Goal: Information Seeking & Learning: Stay updated

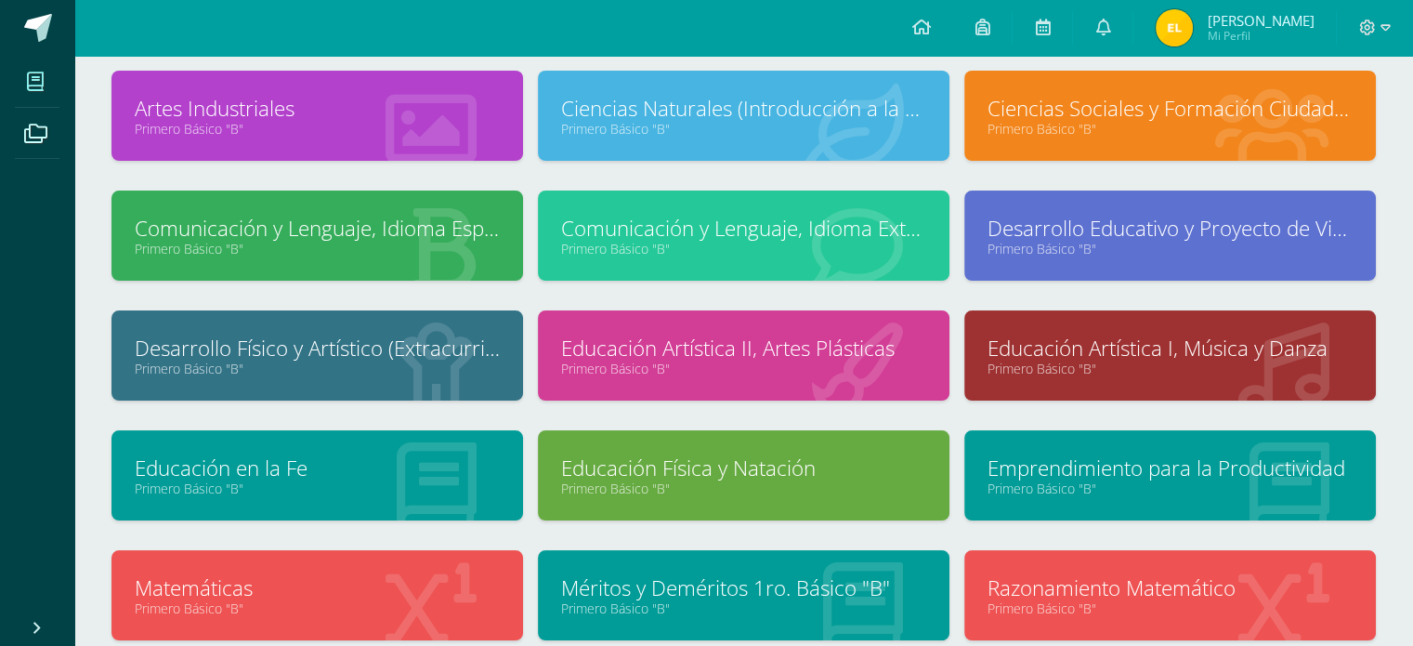
scroll to position [108, 0]
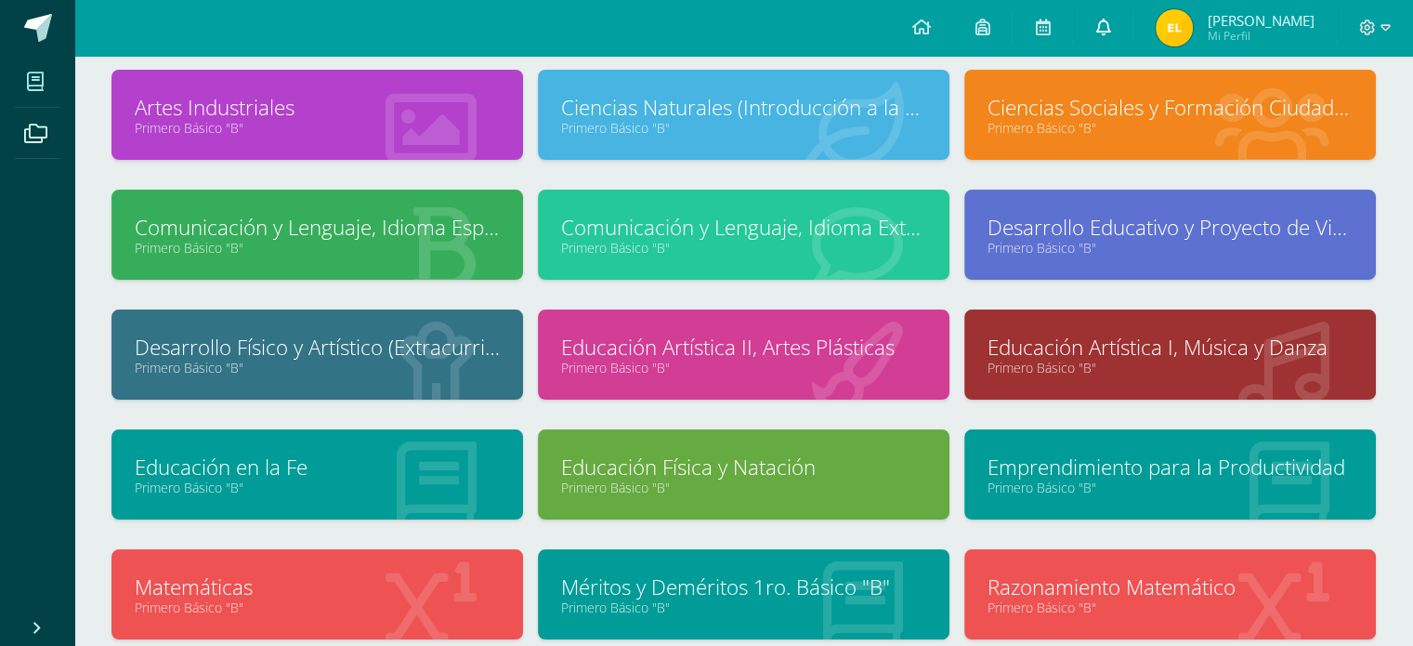
click at [1103, 29] on link at bounding box center [1102, 28] width 59 height 56
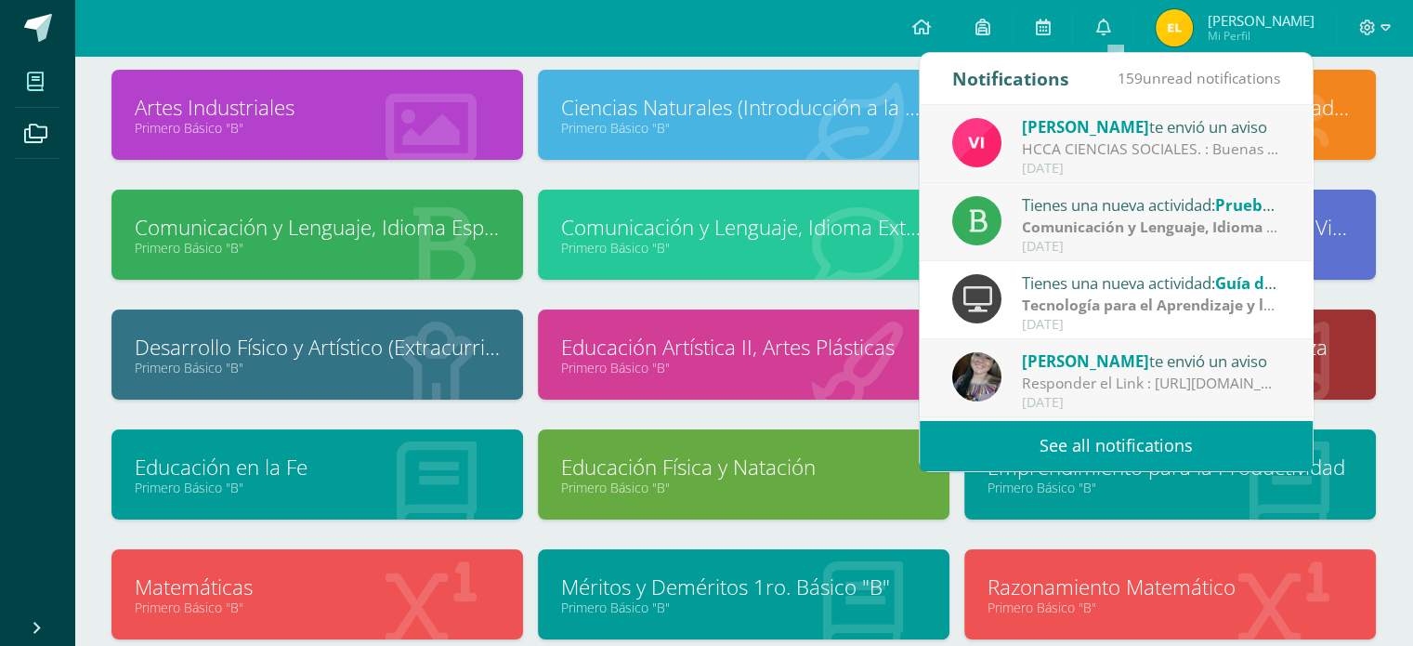
click at [1091, 125] on div "[PERSON_NAME] te envió un aviso" at bounding box center [1151, 126] width 258 height 24
click at [1079, 147] on div "HCCA CIENCIAS SOCIALES. : Buenas tardes a todos, un gusto saludarles. Por este …" at bounding box center [1151, 148] width 258 height 21
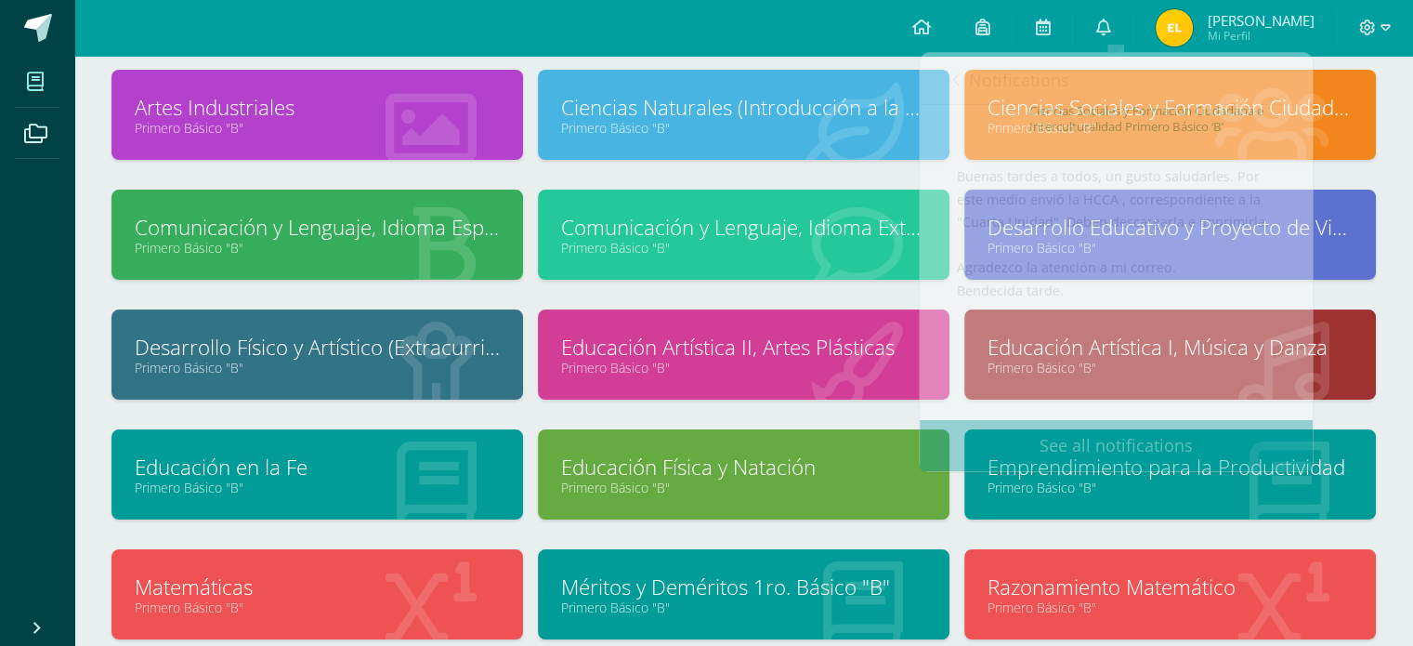
click at [835, 29] on div "Configuration Log out [PERSON_NAME] Mi Perfil Mis accesos directos Aprende a us…" at bounding box center [743, 28] width 1339 height 56
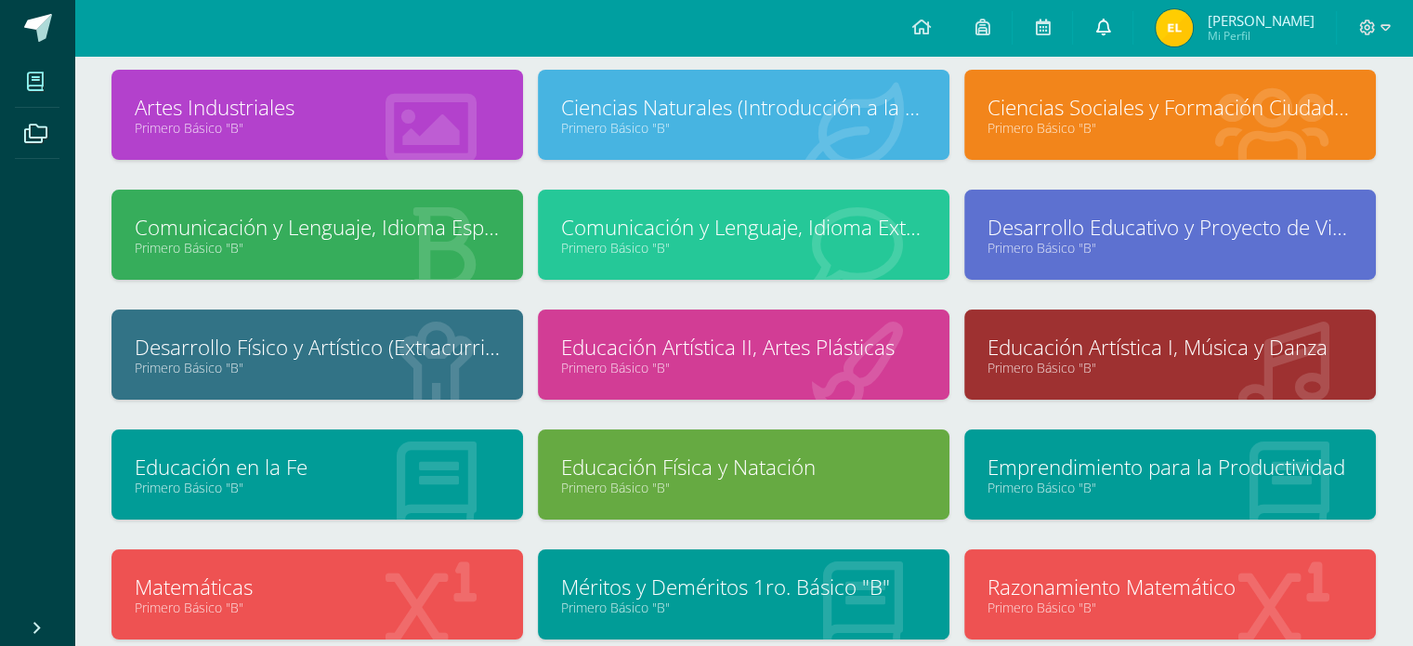
click at [1110, 24] on icon at bounding box center [1103, 27] width 15 height 17
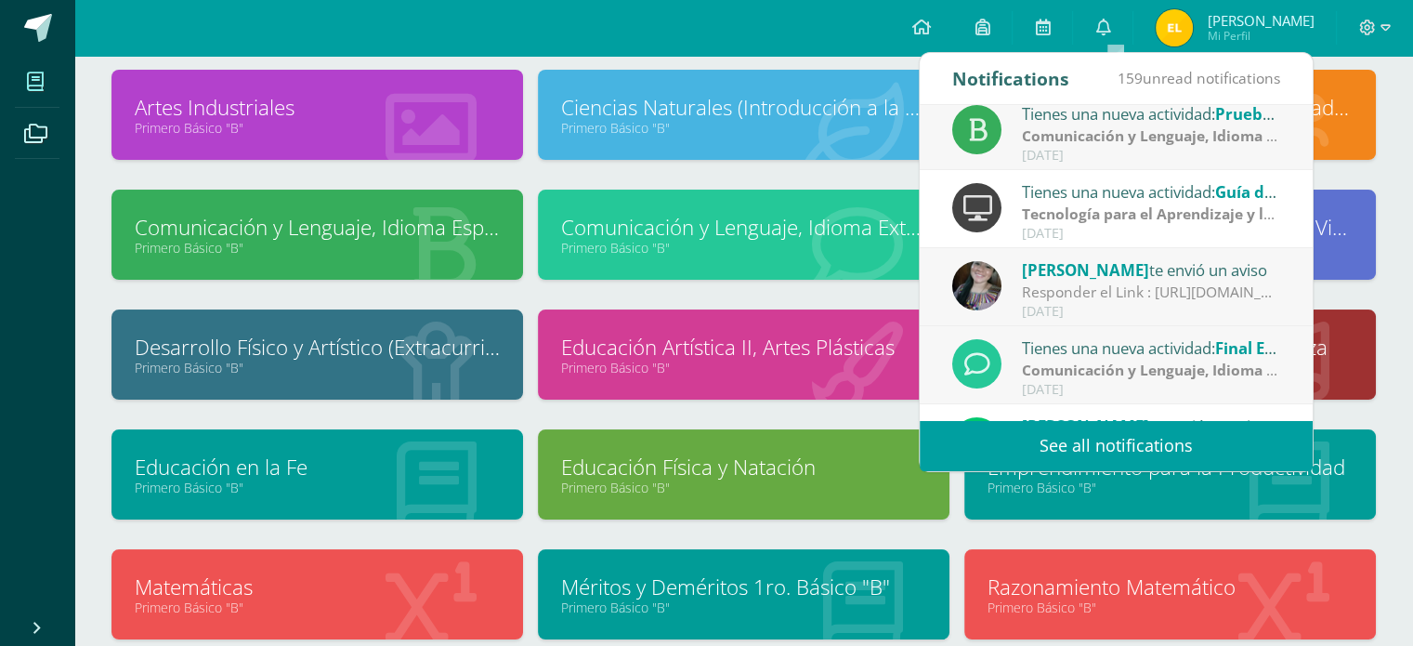
scroll to position [100, 0]
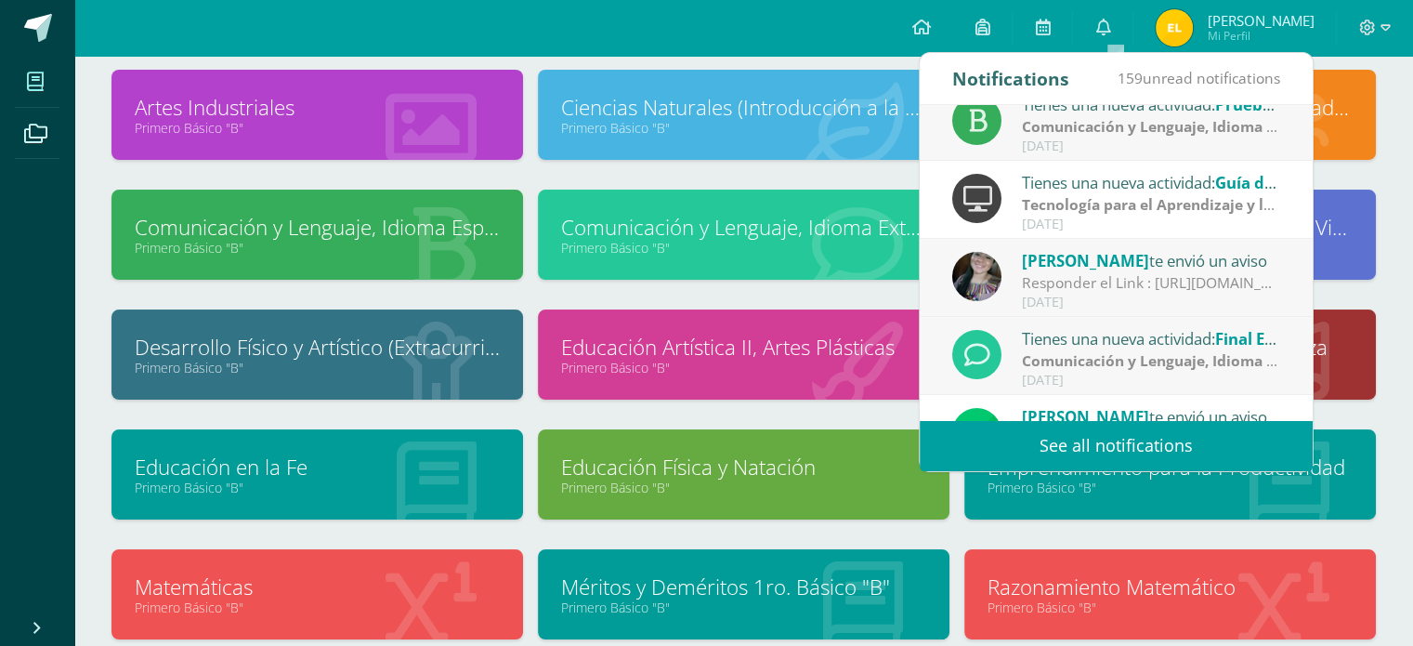
click at [1078, 430] on link "See all notifications" at bounding box center [1116, 445] width 393 height 51
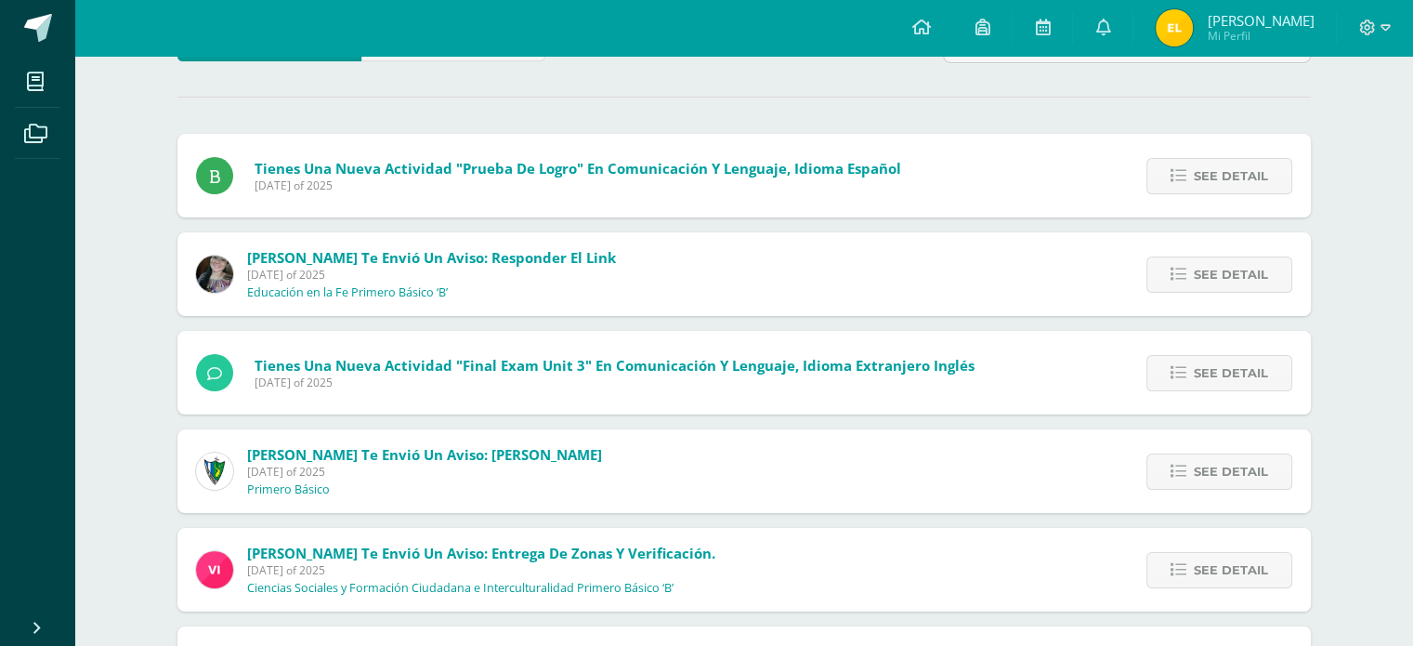
scroll to position [151, 0]
